Goal: Transaction & Acquisition: Purchase product/service

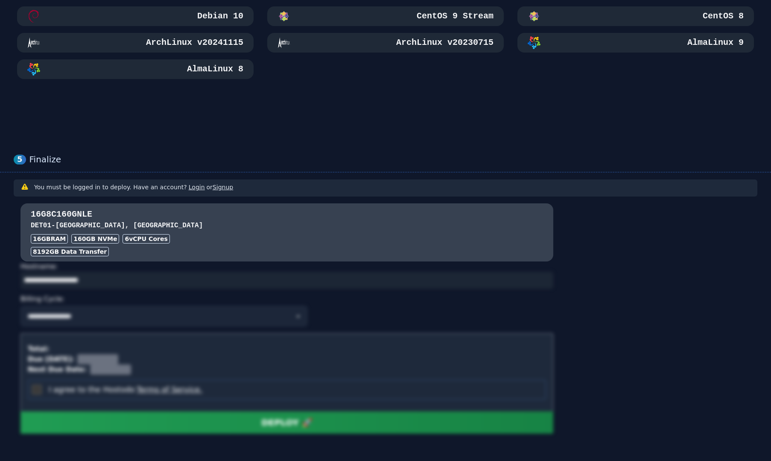
scroll to position [563, 0]
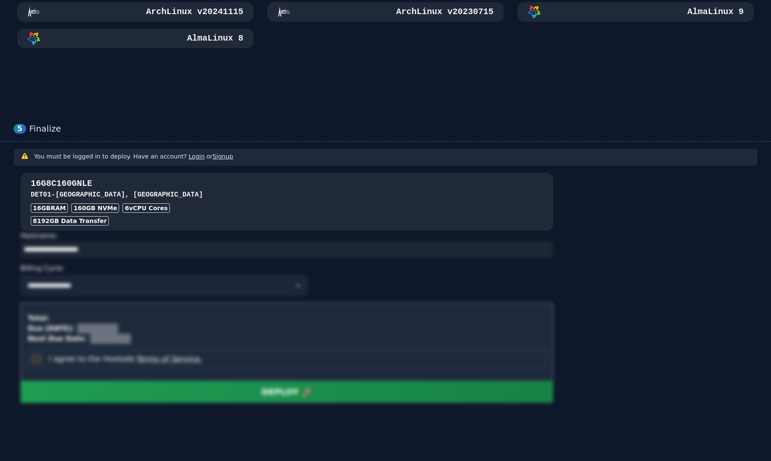
click at [188, 196] on h3 "DET01 - [GEOGRAPHIC_DATA], [GEOGRAPHIC_DATA]" at bounding box center [287, 195] width 513 height 10
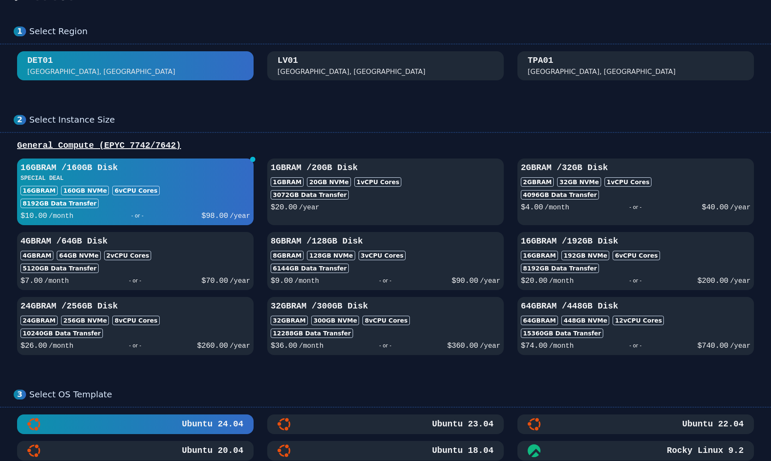
scroll to position [0, 0]
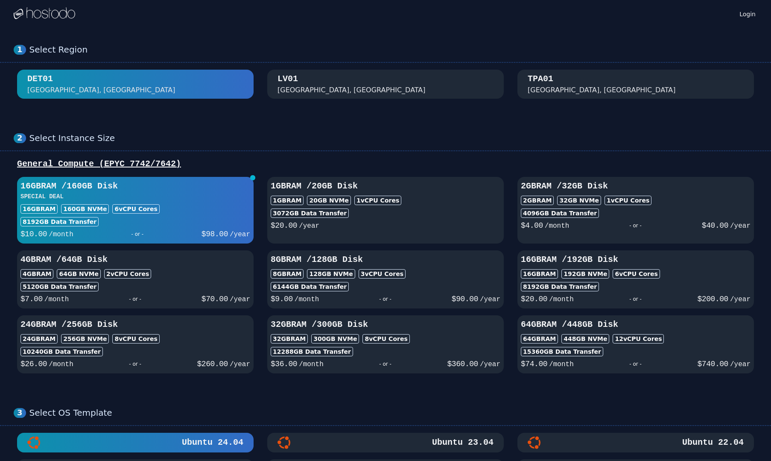
click at [39, 15] on img at bounding box center [45, 13] width 62 height 13
click at [333, 80] on div "LV01 Las Vegas, NV" at bounding box center [386, 84] width 216 height 22
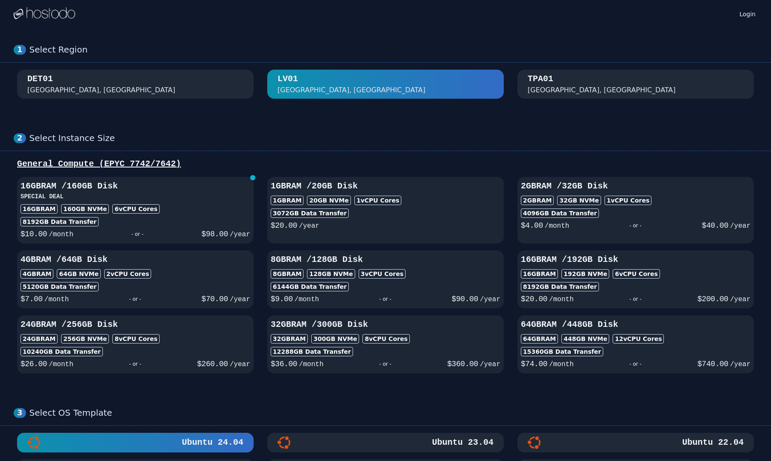
click at [557, 91] on div "[GEOGRAPHIC_DATA], [GEOGRAPHIC_DATA]" at bounding box center [602, 90] width 148 height 10
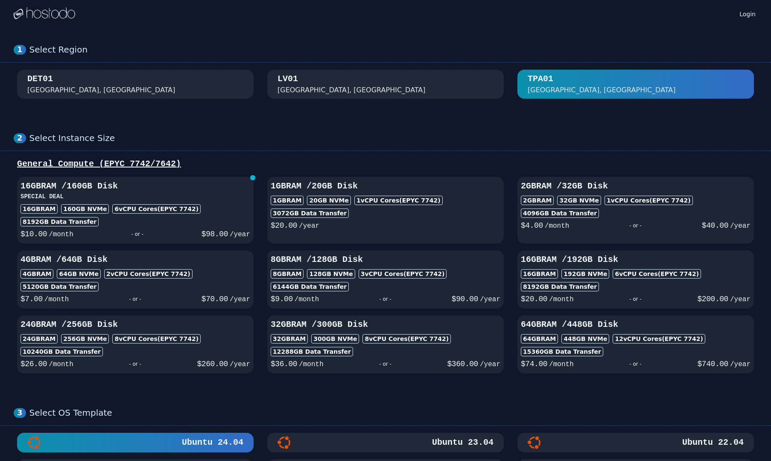
click at [382, 83] on div "LV01 Las Vegas, NV" at bounding box center [386, 84] width 216 height 22
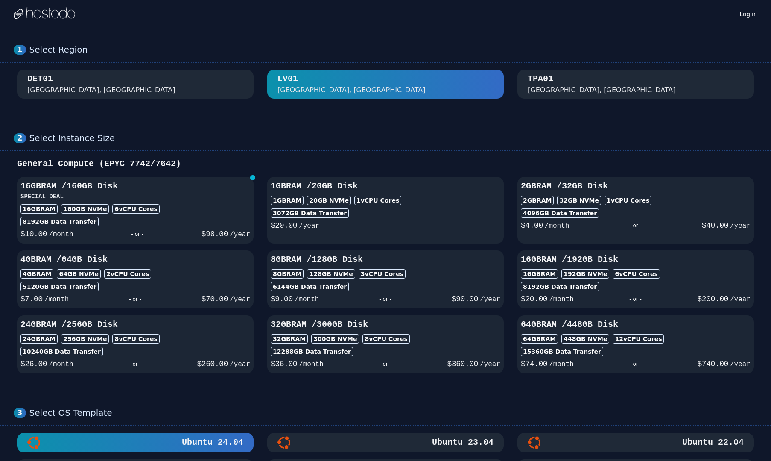
click at [559, 94] on div "TPA01 Tampa, FL" at bounding box center [636, 84] width 216 height 22
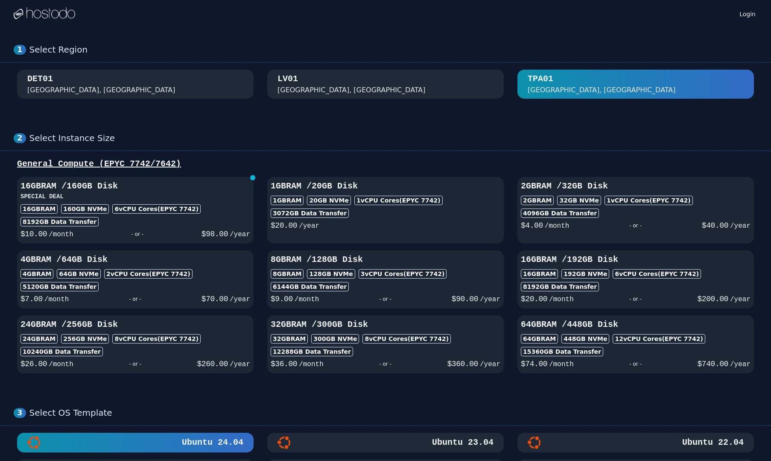
click at [164, 85] on div "DET01 Detroit, MI" at bounding box center [135, 84] width 216 height 22
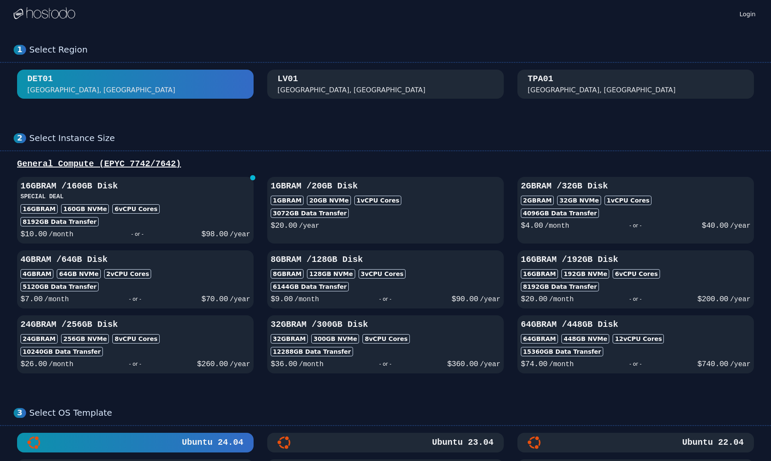
click at [599, 87] on div "TPA01 Tampa, FL" at bounding box center [636, 84] width 216 height 22
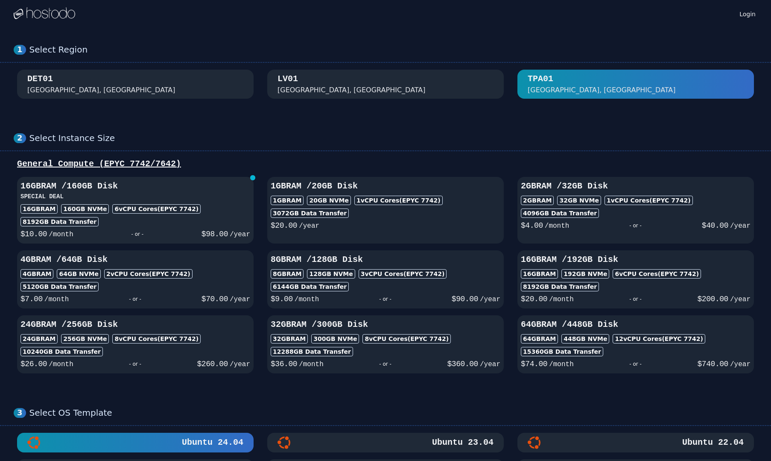
click at [132, 215] on div "16GB RAM / 160 GB Disk SPECIAL DEAL 16GB RAM 160 GB NVMe 6 vCPU Cores (EPYC 774…" at bounding box center [135, 210] width 237 height 60
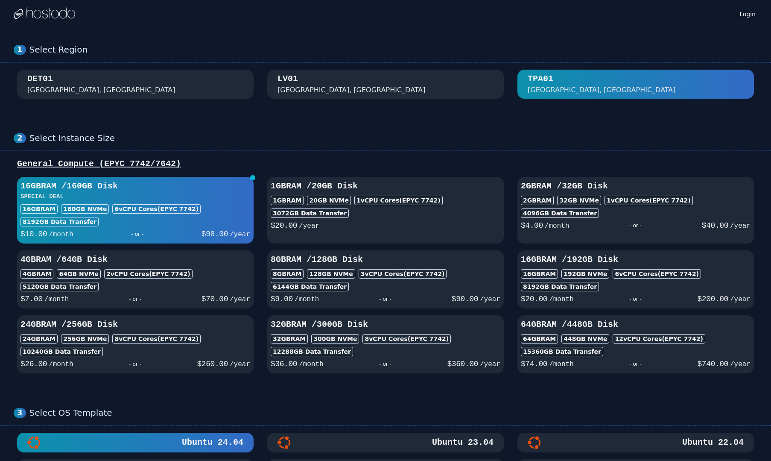
click at [210, 93] on div "DET01 Detroit, MI" at bounding box center [135, 84] width 216 height 22
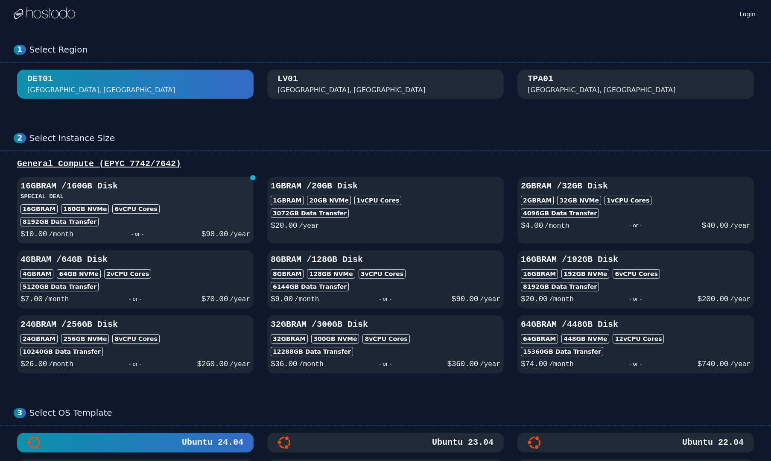
drag, startPoint x: 181, startPoint y: 188, endPoint x: 188, endPoint y: 185, distance: 7.2
click at [182, 188] on h3 "16GB RAM / 160 GB Disk" at bounding box center [136, 186] width 230 height 12
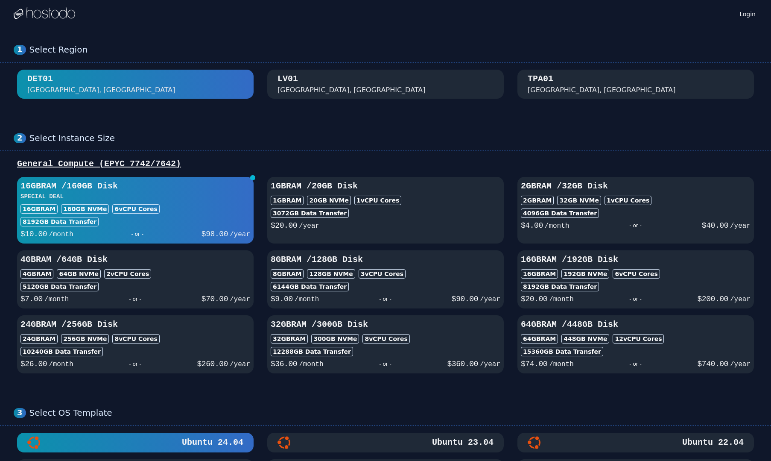
click at [253, 176] on span "button" at bounding box center [252, 177] width 5 height 5
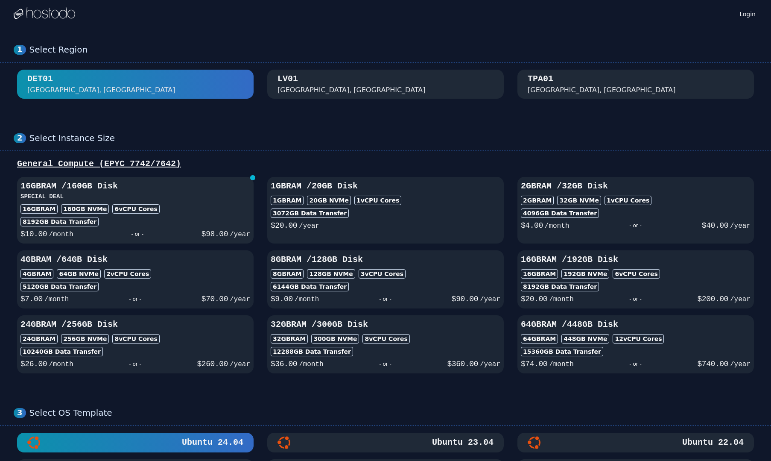
click at [234, 193] on h3 "SPECIAL DEAL" at bounding box center [136, 196] width 230 height 9
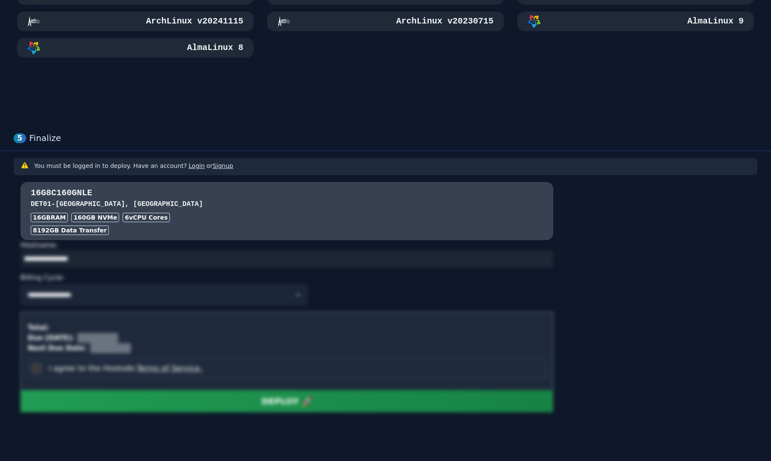
scroll to position [555, 0]
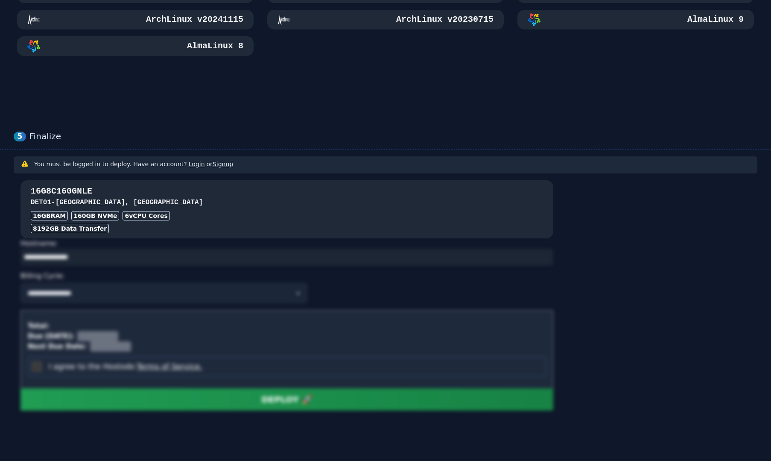
click at [166, 215] on div "16GB RAM 160 GB NVMe 6 vCPU Cores" at bounding box center [287, 215] width 513 height 9
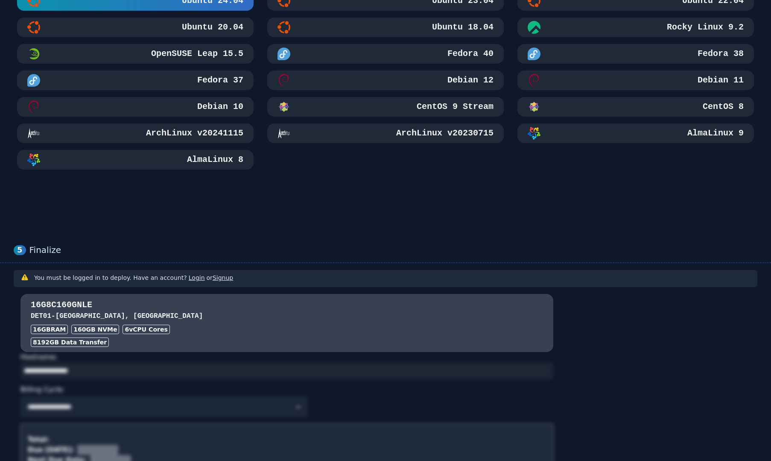
scroll to position [0, 0]
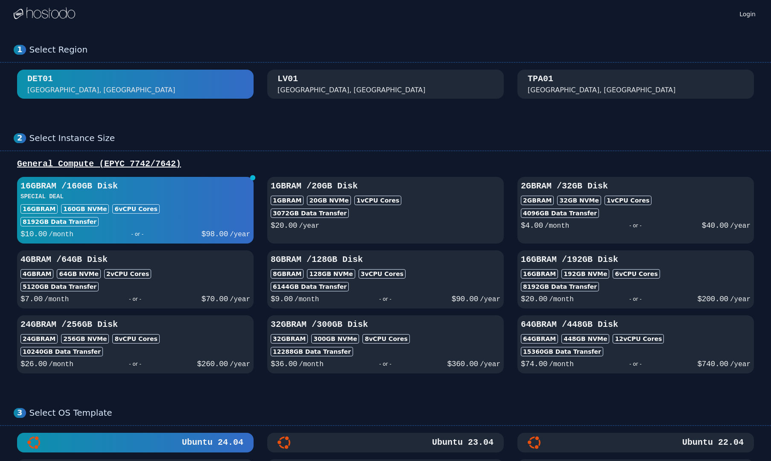
drag, startPoint x: 525, startPoint y: 299, endPoint x: 337, endPoint y: 129, distance: 253.7
